Goal: Find specific page/section: Find specific page/section

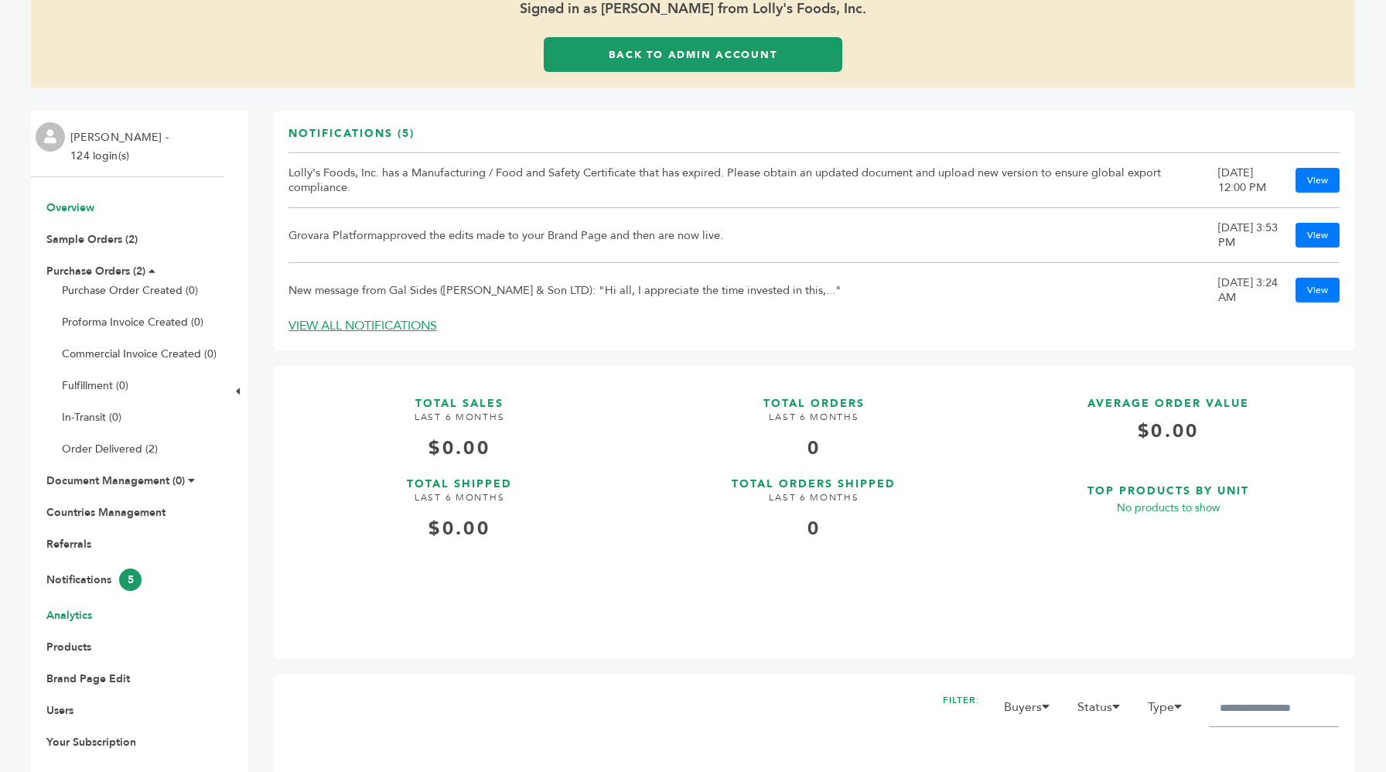
scroll to position [108, 0]
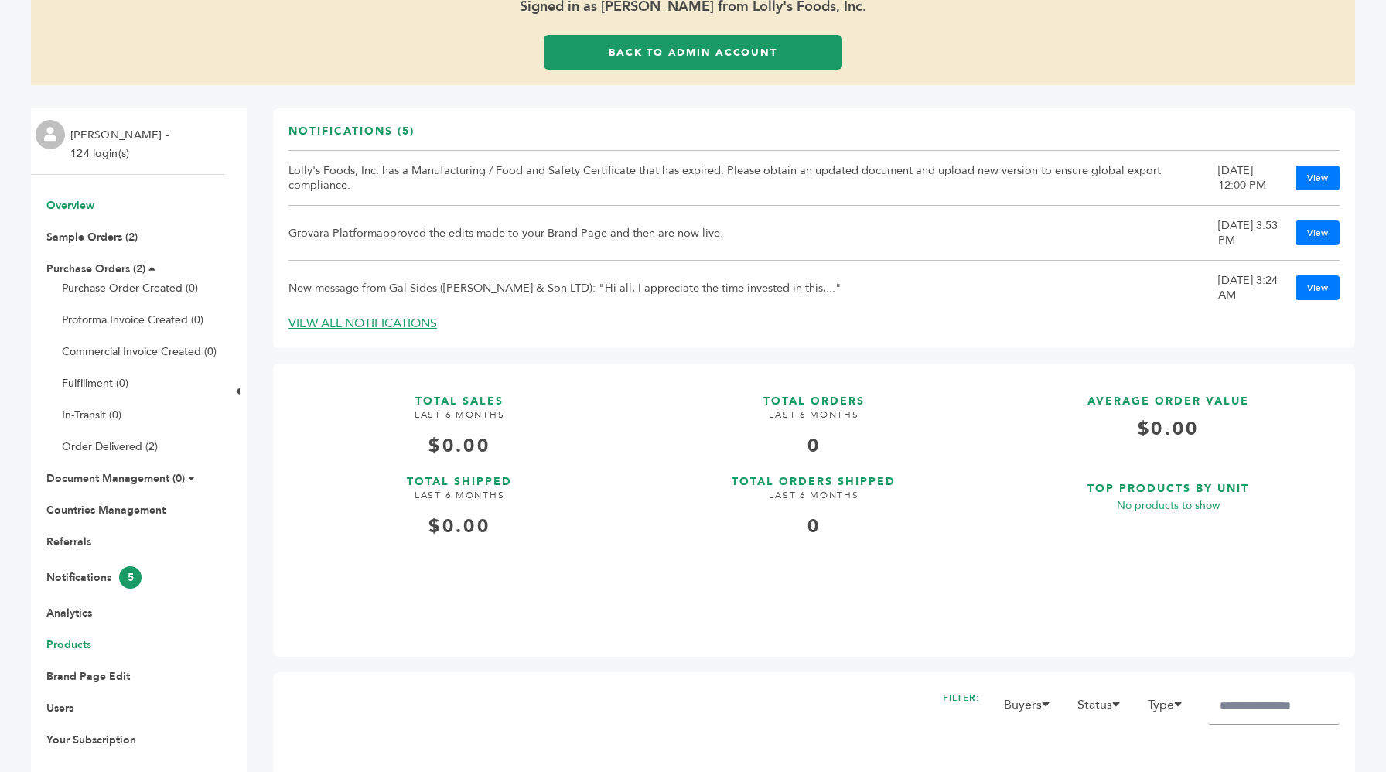
click at [68, 641] on link "Products" at bounding box center [68, 644] width 45 height 15
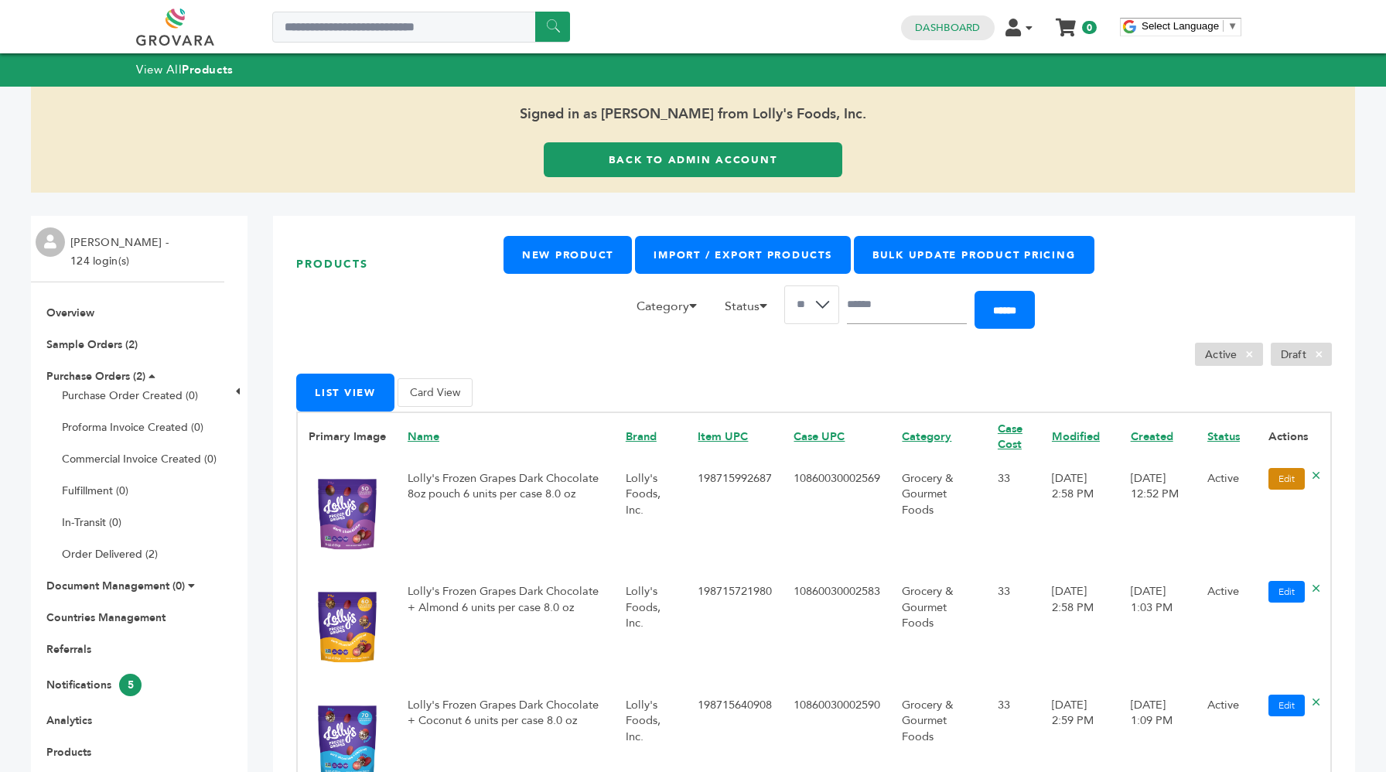
click at [1286, 485] on link "Edit" at bounding box center [1287, 479] width 36 height 22
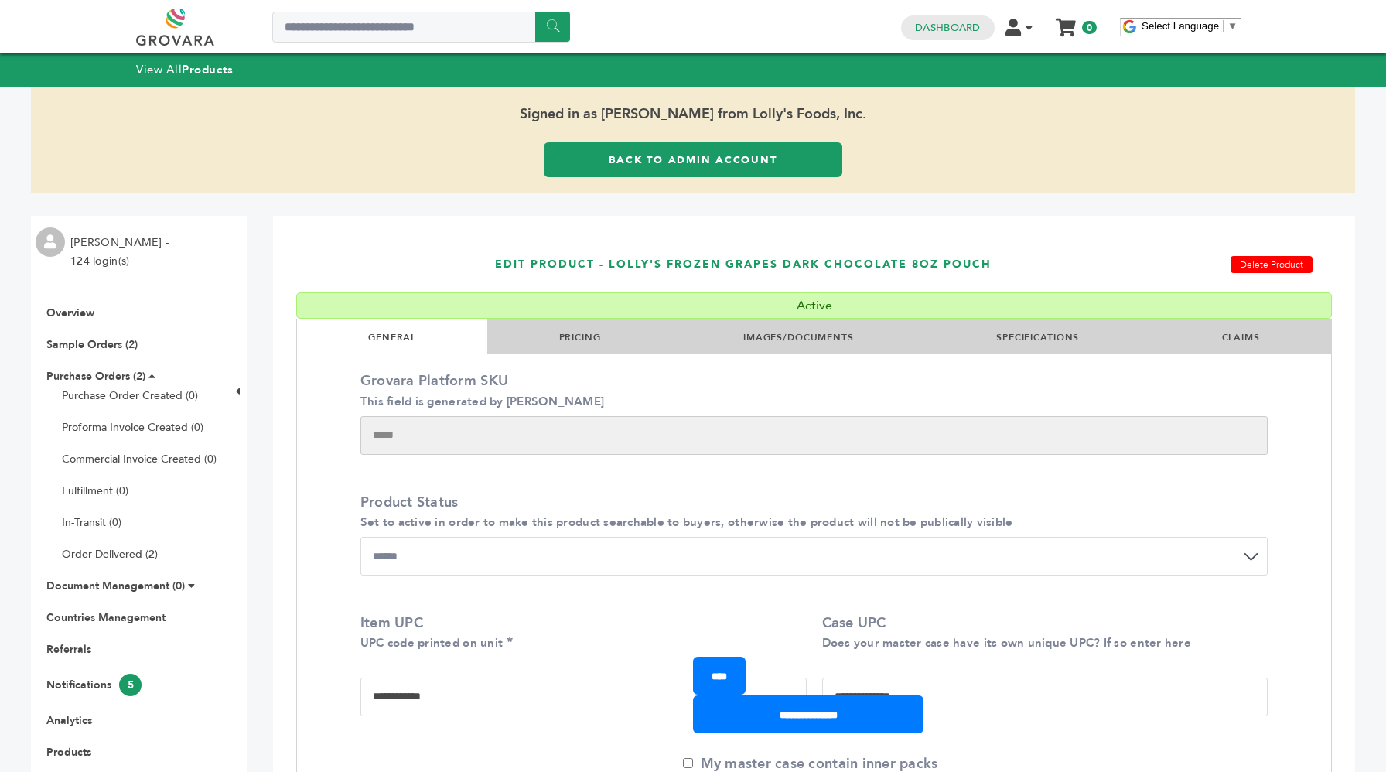
click at [989, 327] on li "SPECIFICATIONS" at bounding box center [1037, 337] width 225 height 34
click at [1004, 334] on link "SPECIFICATIONS" at bounding box center [1037, 337] width 83 height 12
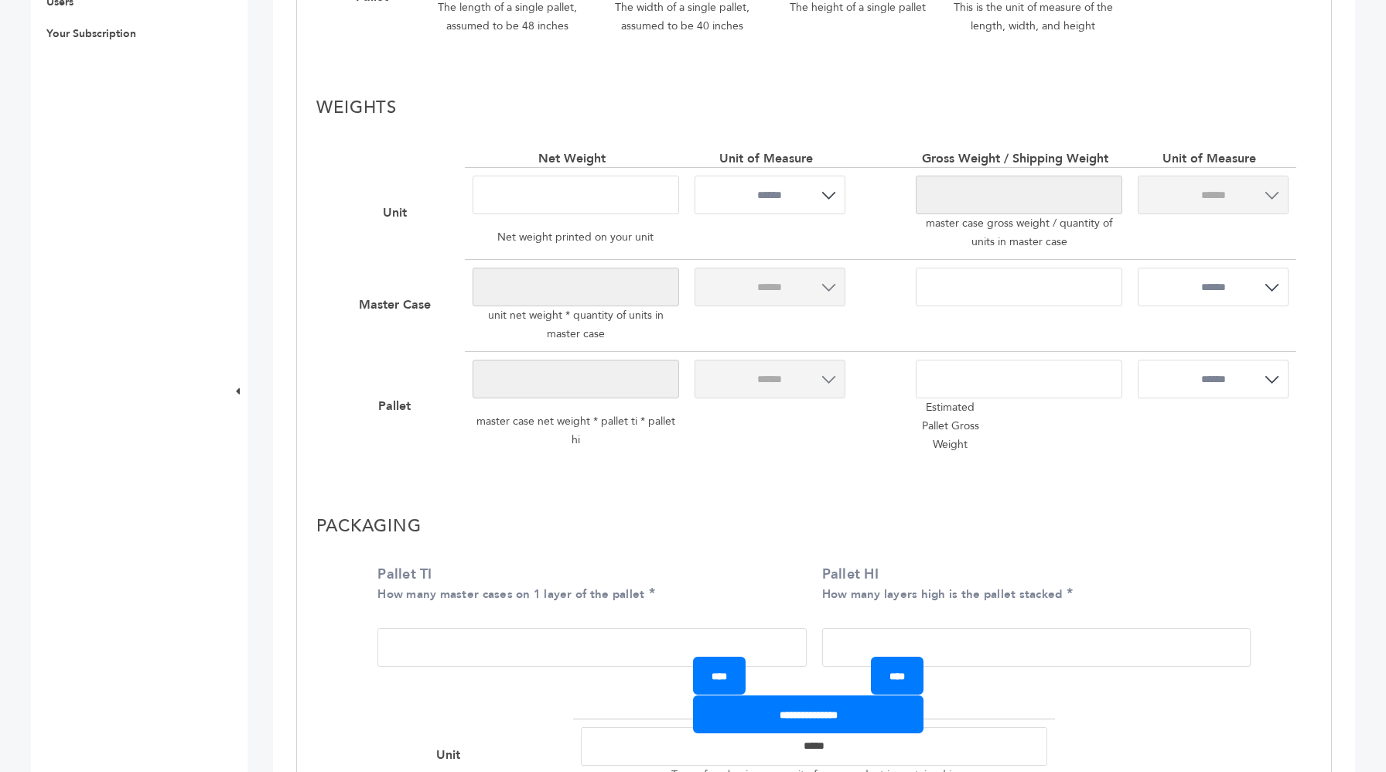
scroll to position [813, 0]
drag, startPoint x: 476, startPoint y: 422, endPoint x: 642, endPoint y: 438, distance: 167.0
click at [642, 438] on p "master case net weight * pallet ti * pallet hi" at bounding box center [576, 431] width 207 height 46
